Goal: Task Accomplishment & Management: Use online tool/utility

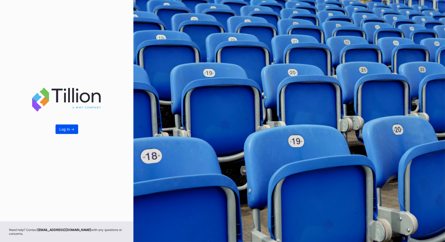
click at [66, 130] on div "Log In ->" at bounding box center [66, 129] width 15 height 4
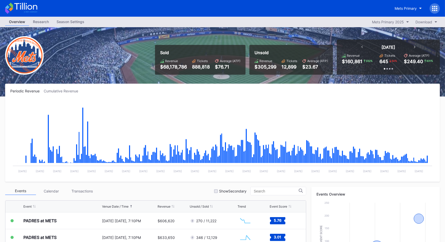
click at [436, 10] on icon at bounding box center [436, 10] width 1 height 1
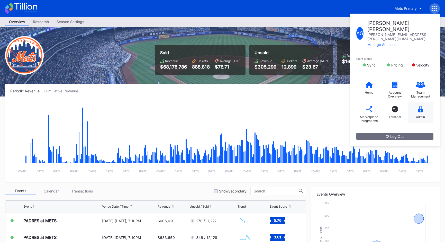
click at [423, 102] on div "Admin" at bounding box center [421, 112] width 26 height 21
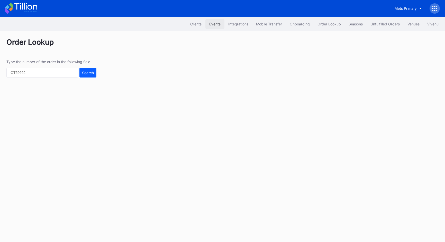
click at [213, 24] on div "Events" at bounding box center [214, 24] width 11 height 4
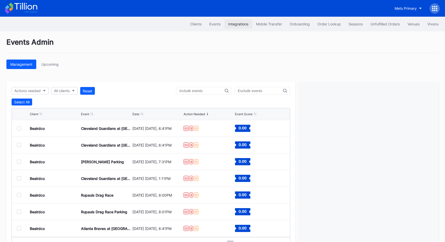
scroll to position [3, 0]
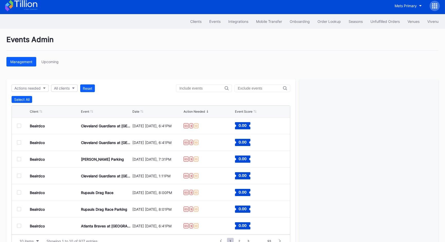
click at [219, 59] on div "Management Upcoming" at bounding box center [222, 62] width 432 height 10
click at [43, 39] on div "Events Admin" at bounding box center [222, 42] width 432 height 15
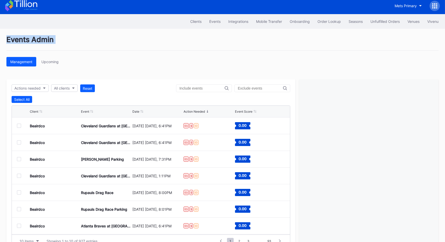
click at [43, 39] on div "Events Admin" at bounding box center [222, 42] width 432 height 15
click at [45, 36] on div "Events Admin" at bounding box center [222, 42] width 432 height 15
drag, startPoint x: 45, startPoint y: 36, endPoint x: 163, endPoint y: 63, distance: 120.3
click at [50, 36] on div "Events Admin" at bounding box center [222, 42] width 432 height 15
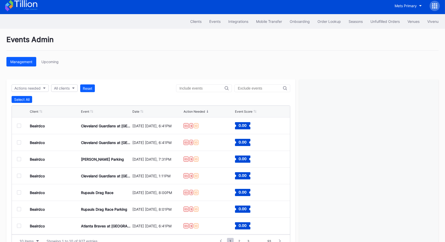
click at [165, 63] on div "Management Upcoming" at bounding box center [222, 62] width 432 height 10
click at [167, 67] on div "Events Admin Management Upcoming Actions needed All clients Reset Select All Cl…" at bounding box center [222, 144] width 445 height 230
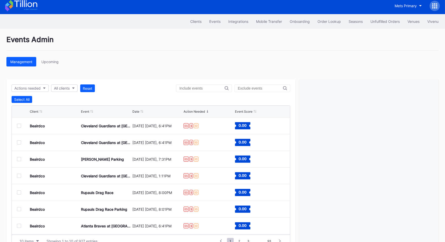
click at [167, 67] on div "Events Admin Management Upcoming Actions needed All clients Reset Select All Cl…" at bounding box center [222, 144] width 445 height 230
click at [171, 85] on div "Actions needed All clients Reset" at bounding box center [151, 89] width 279 height 8
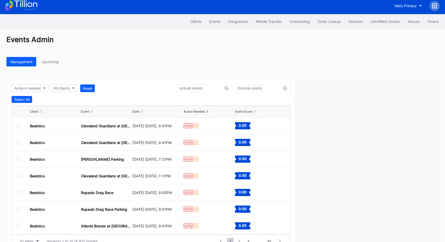
click at [236, 59] on div "Management Upcoming" at bounding box center [222, 62] width 432 height 10
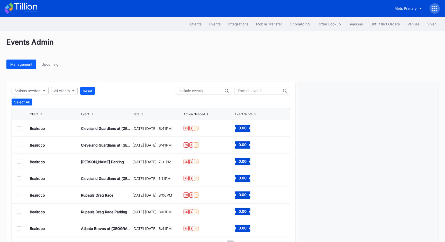
click at [241, 74] on div "Events Admin Management Upcoming Actions needed All clients Reset Select All Cl…" at bounding box center [222, 146] width 445 height 230
click at [437, 7] on icon at bounding box center [436, 6] width 1 height 1
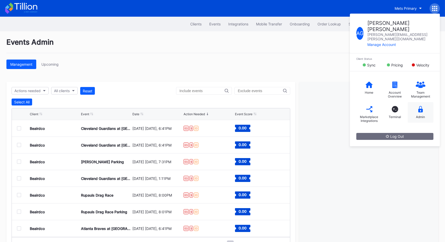
click at [419, 106] on icon at bounding box center [420, 109] width 5 height 6
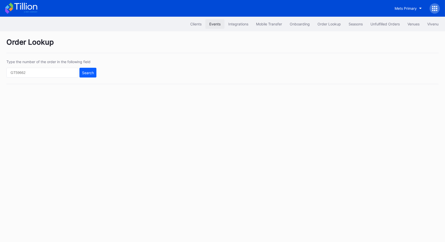
click at [217, 24] on div "Events" at bounding box center [214, 24] width 11 height 4
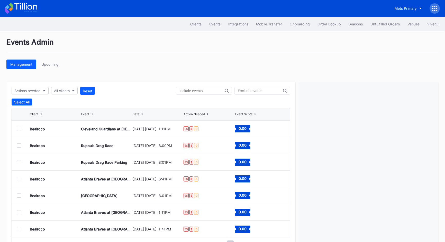
scroll to position [18, 0]
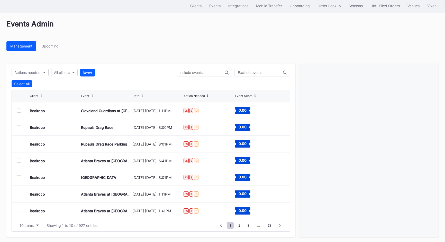
click at [47, 50] on div "Events Admin Management Upcoming Actions needed All clients Reset Select All Cl…" at bounding box center [222, 128] width 445 height 230
click at [50, 43] on button "Upcoming" at bounding box center [50, 46] width 25 height 10
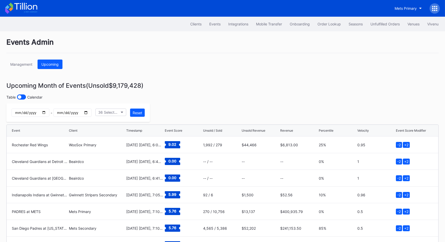
click at [437, 10] on div at bounding box center [434, 8] width 10 height 10
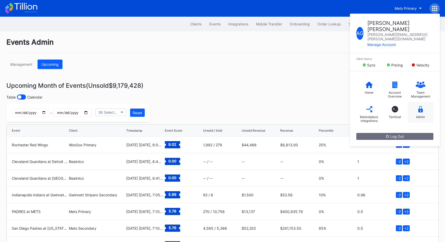
click at [419, 106] on icon at bounding box center [420, 109] width 5 height 6
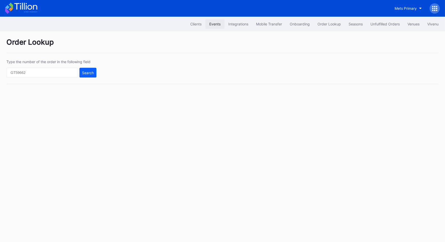
click at [218, 25] on div "Events" at bounding box center [214, 24] width 11 height 4
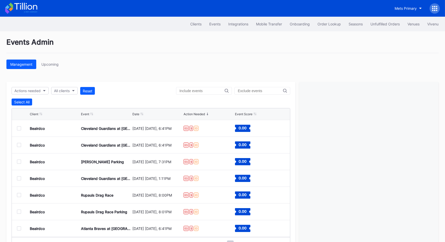
scroll to position [18, 0]
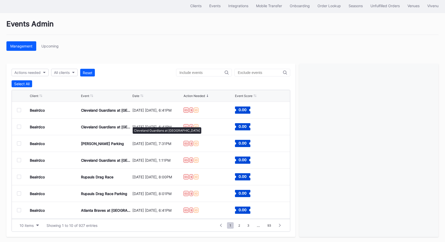
click at [132, 125] on div "[DATE] [DATE], 6:41PM" at bounding box center [157, 127] width 50 height 4
click at [241, 126] on text "0.00" at bounding box center [242, 126] width 8 height 4
click at [144, 125] on div "[DATE] [DATE], 6:41PM" at bounding box center [157, 127] width 50 height 4
click at [93, 122] on div "Cleveland Guardians at [GEOGRAPHIC_DATA]" at bounding box center [106, 127] width 50 height 16
click at [51, 129] on div "Beairdco" at bounding box center [55, 127] width 50 height 16
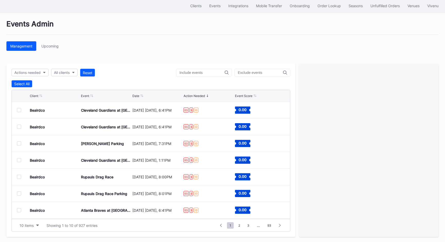
click at [30, 125] on div "Beairdco" at bounding box center [37, 127] width 15 height 4
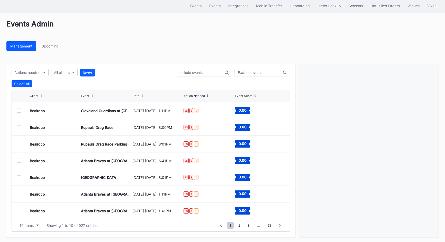
click at [19, 126] on div at bounding box center [19, 127] width 4 height 4
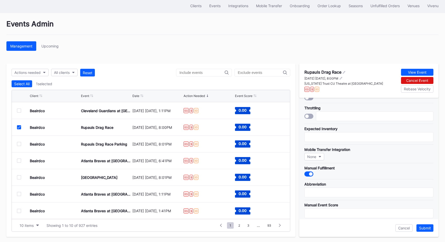
scroll to position [14, 0]
click at [335, 137] on input "text" at bounding box center [368, 137] width 129 height 10
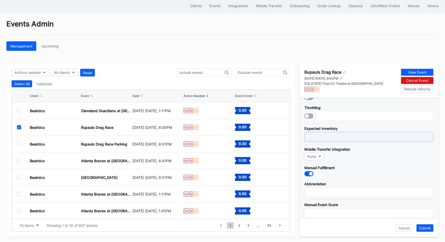
click at [335, 137] on input "text" at bounding box center [368, 137] width 129 height 10
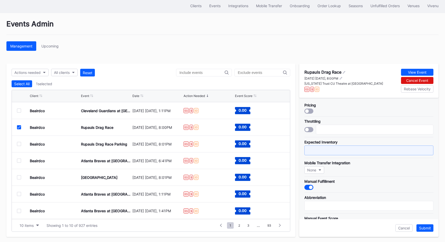
scroll to position [1, 0]
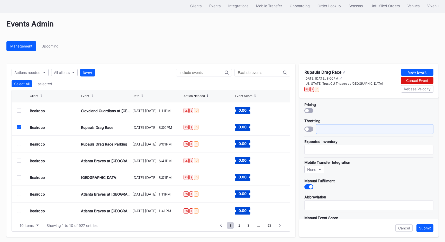
click at [336, 126] on input "text" at bounding box center [374, 129] width 117 height 10
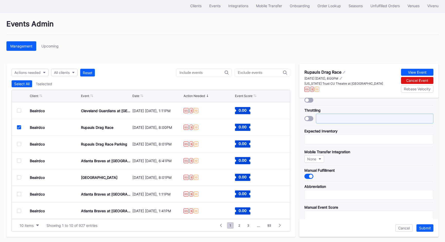
scroll to position [13, 0]
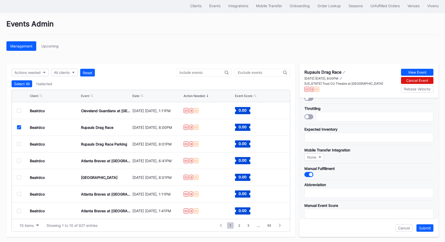
click at [310, 115] on div at bounding box center [308, 116] width 9 height 5
click at [310, 115] on div at bounding box center [311, 117] width 4 height 4
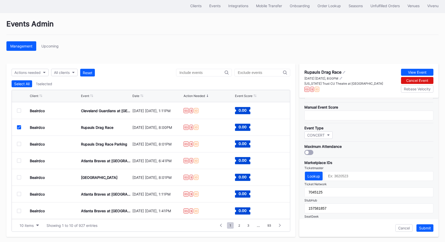
scroll to position [145, 0]
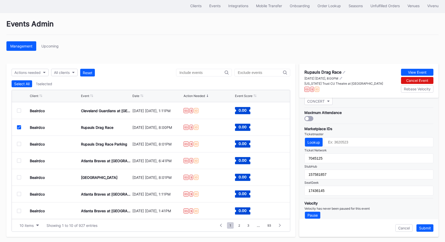
click at [19, 126] on icon at bounding box center [18, 127] width 3 height 3
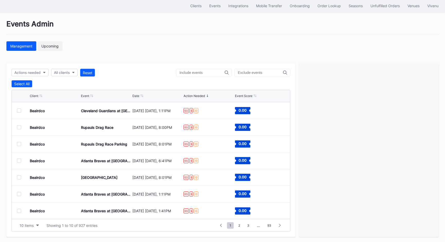
click at [50, 46] on div "Upcoming" at bounding box center [49, 46] width 17 height 4
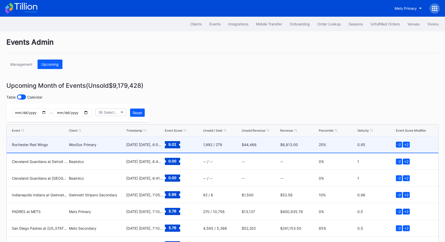
click at [52, 152] on div "Rochester Red Wings WooSox Primary [DATE] [DATE], 6:05PM 9.02 1,992 / 279 $44,4…" at bounding box center [222, 145] width 431 height 17
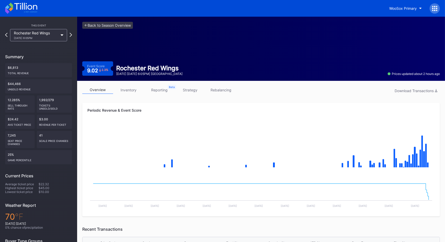
click at [131, 89] on link "inventory" at bounding box center [128, 90] width 31 height 8
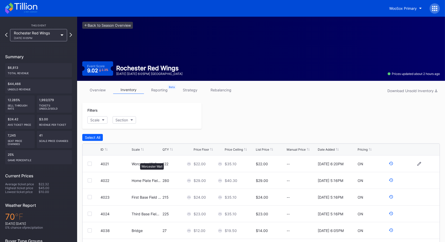
click at [136, 162] on div "Worcester Wall" at bounding box center [144, 164] width 25 height 4
click at [92, 162] on div at bounding box center [94, 164] width 13 height 4
click at [88, 165] on div "4021 Worcester Wall 122 $22.00 $35.10 $22.00 -- [DATE] 6:20PM ON" at bounding box center [260, 164] width 357 height 17
click at [89, 162] on div at bounding box center [90, 164] width 4 height 4
click at [89, 163] on icon at bounding box center [89, 164] width 3 height 3
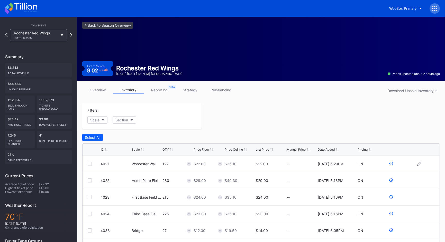
click at [89, 163] on div at bounding box center [90, 164] width 4 height 4
click at [89, 163] on icon at bounding box center [89, 164] width 3 height 3
click at [157, 91] on link "reporting" at bounding box center [159, 90] width 31 height 8
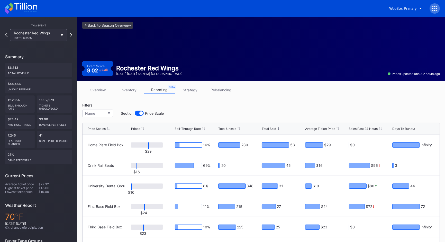
click at [186, 88] on link "strategy" at bounding box center [190, 90] width 31 height 8
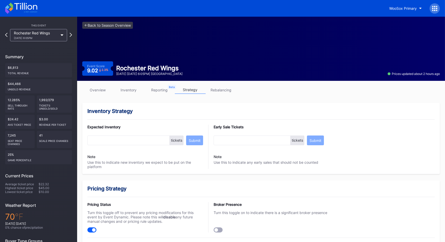
click at [252, 43] on div "<- Back to Season Overview Event Score 9.02 2.3 % Rochester Red Wings [DATE] [D…" at bounding box center [261, 49] width 368 height 64
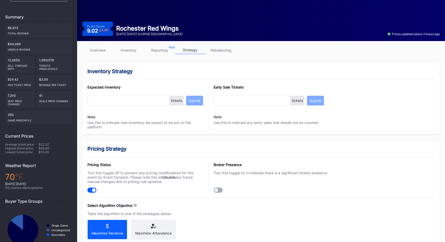
scroll to position [41, 0]
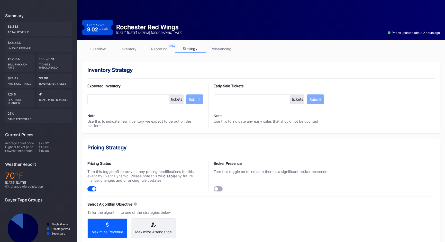
click at [117, 87] on div "Expected Inventory" at bounding box center [145, 86] width 116 height 4
click at [123, 73] on div "Inventory Strategy Expected Inventory tickets Submit Note Use this to indicate …" at bounding box center [260, 97] width 357 height 71
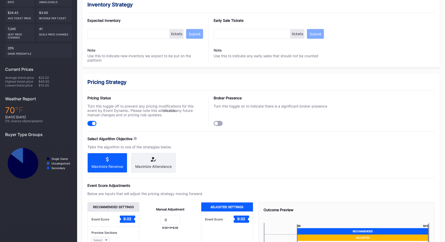
scroll to position [109, 0]
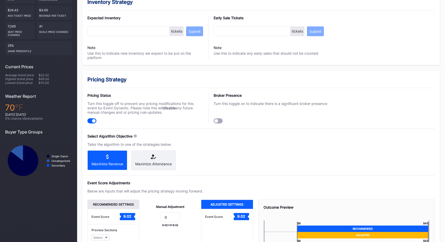
click at [115, 135] on div "Select Algorithm Objective" at bounding box center [109, 136] width 45 height 4
click at [114, 144] on div "Tailor the algorithm to one of the strategies below." at bounding box center [145, 144] width 116 height 4
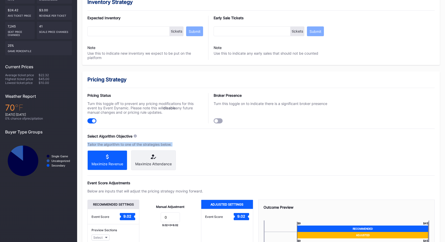
click at [114, 144] on div "Tailor the algorithm to one of the strategies below." at bounding box center [145, 144] width 116 height 4
copy div "Tailor the algorithm to one of the strategies below."
